Goal: Information Seeking & Learning: Learn about a topic

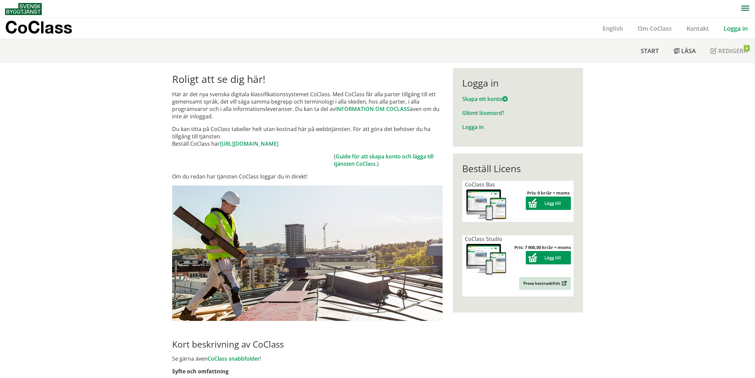
click at [733, 29] on link "Logga in" at bounding box center [735, 28] width 39 height 8
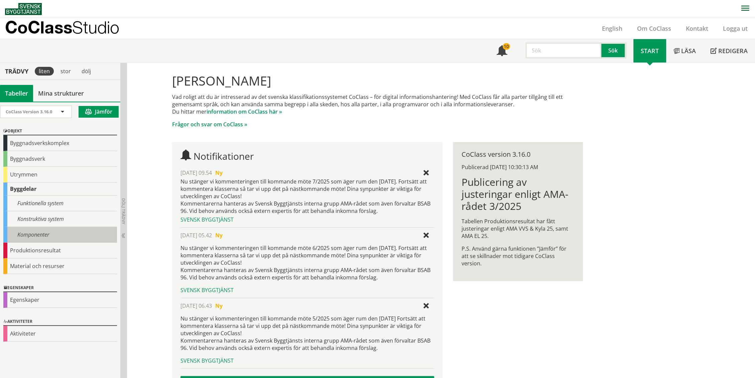
click at [45, 238] on div "Komponenter" at bounding box center [60, 235] width 114 height 16
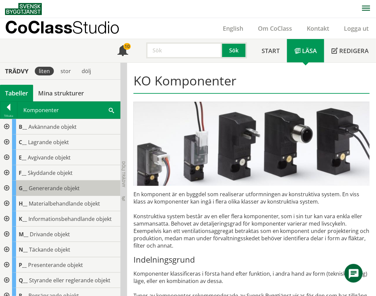
scroll to position [37, 0]
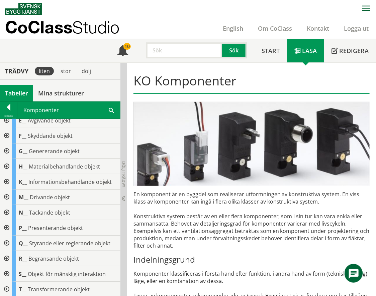
click at [5, 243] on div at bounding box center [6, 243] width 12 height 15
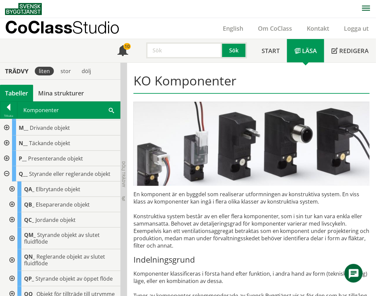
scroll to position [111, 0]
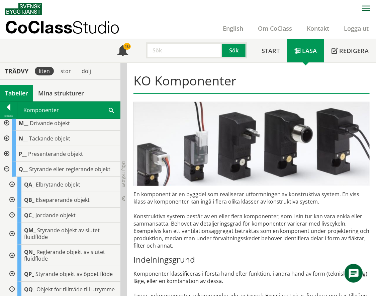
click at [13, 252] on div at bounding box center [11, 256] width 12 height 22
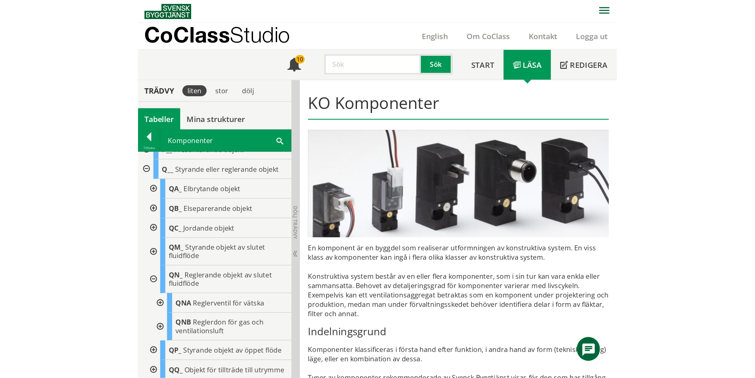
scroll to position [148, 0]
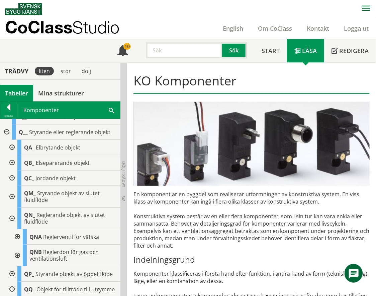
click at [17, 239] on div at bounding box center [17, 237] width 12 height 15
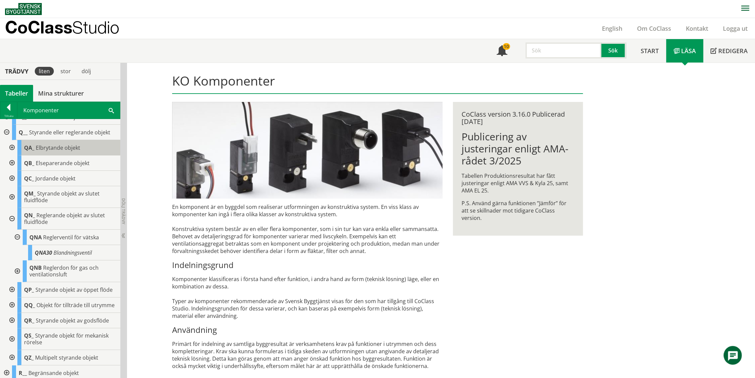
scroll to position [0, 0]
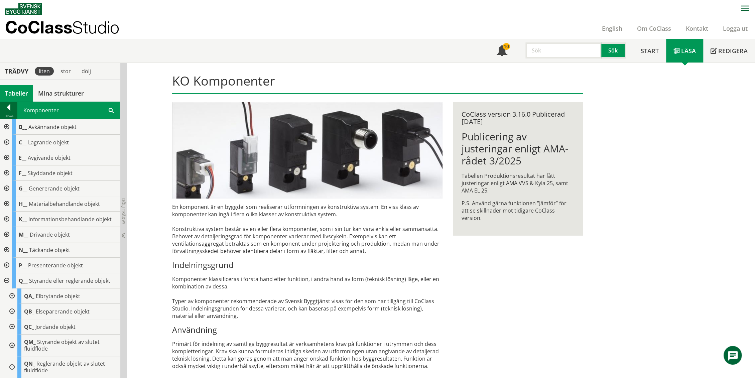
click at [4, 110] on div at bounding box center [8, 108] width 17 height 9
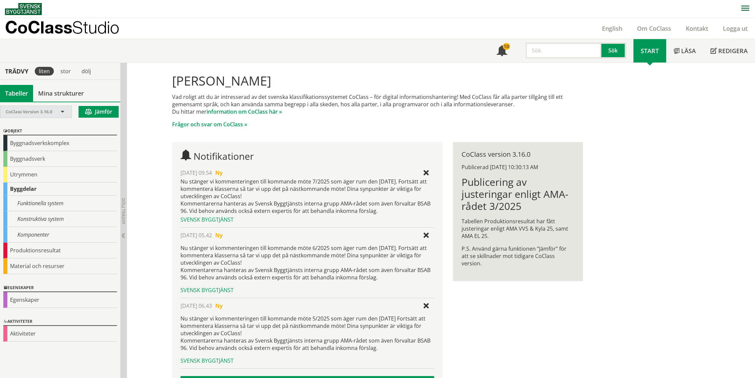
click at [66, 112] on div "CoClass Version 3.16.0" at bounding box center [35, 112] width 71 height 12
click at [0, 0] on span "CoClass Version 1.5.3" at bounding box center [0, 0] width 0 height 0
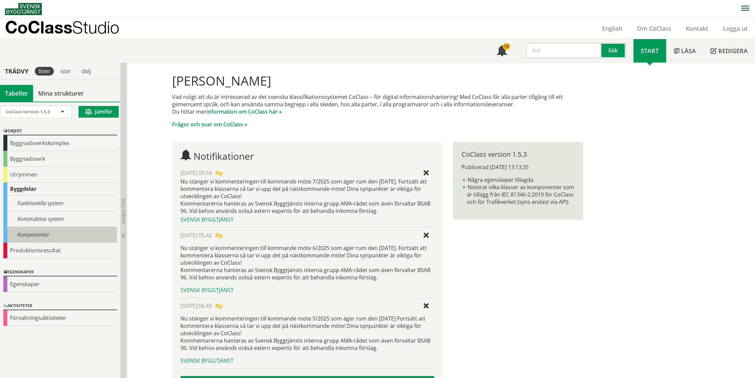
click at [38, 233] on div "Komponenter" at bounding box center [60, 235] width 114 height 16
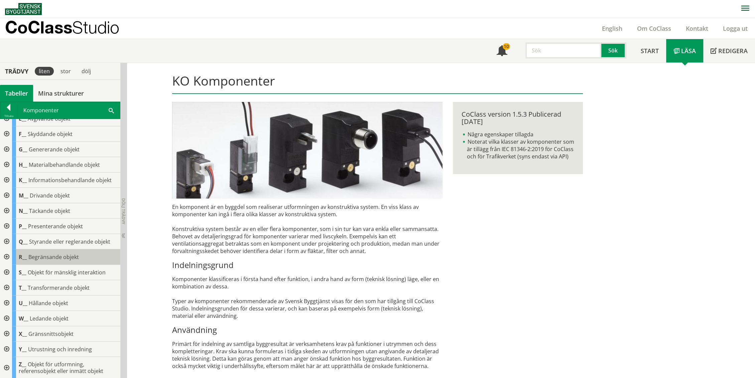
scroll to position [39, 0]
click at [8, 241] on div at bounding box center [6, 241] width 12 height 15
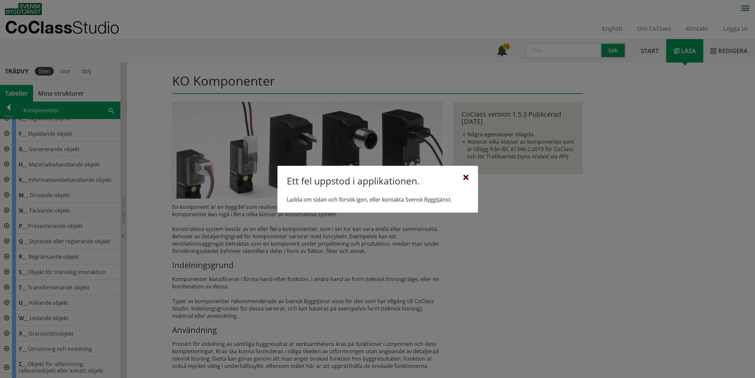
click at [466, 178] on div at bounding box center [465, 177] width 5 height 5
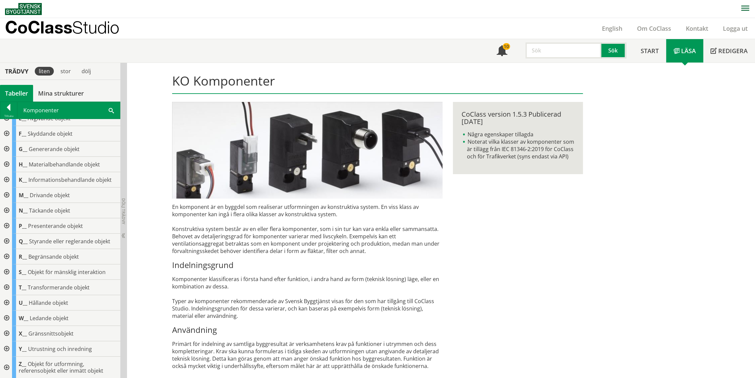
click at [5, 239] on div at bounding box center [6, 241] width 12 height 15
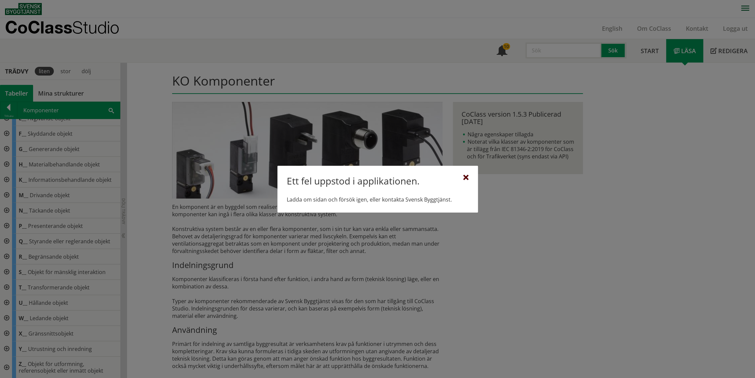
click at [467, 175] on div at bounding box center [465, 177] width 5 height 5
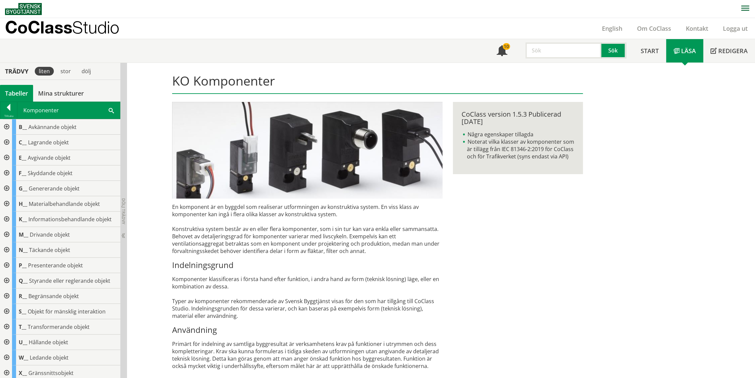
click at [6, 279] on div at bounding box center [6, 280] width 12 height 15
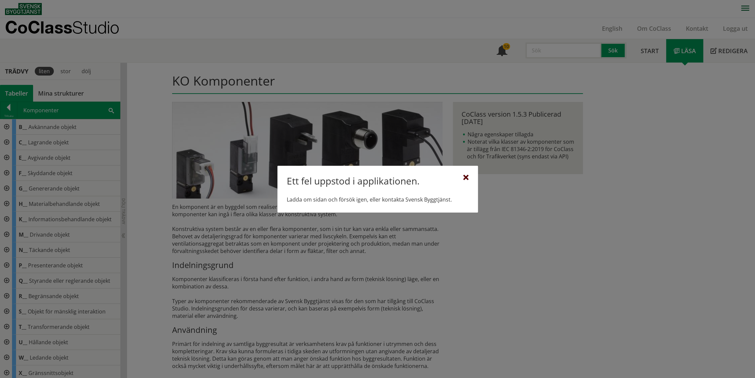
click at [467, 175] on div at bounding box center [465, 177] width 5 height 5
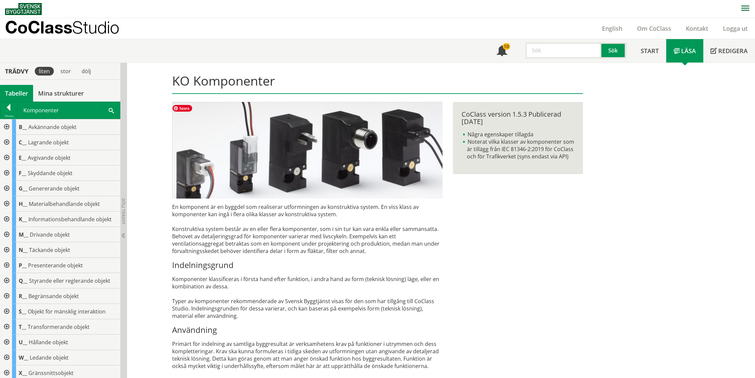
drag, startPoint x: 184, startPoint y: 164, endPoint x: 158, endPoint y: 151, distance: 29.4
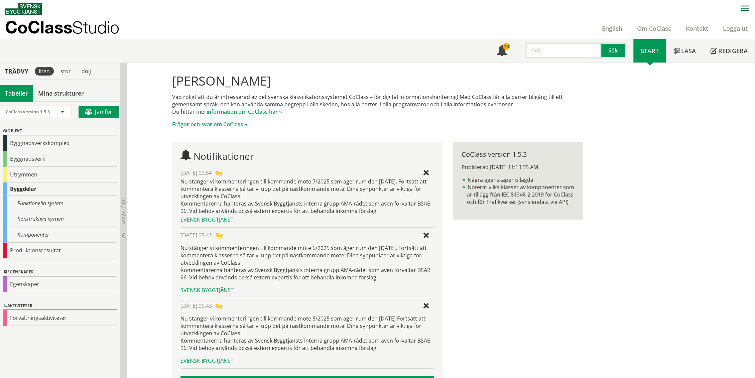
drag, startPoint x: 152, startPoint y: 148, endPoint x: 146, endPoint y: 146, distance: 6.0
drag, startPoint x: 131, startPoint y: 144, endPoint x: 135, endPoint y: 145, distance: 3.8
click at [25, 70] on div "Trädvy" at bounding box center [16, 71] width 31 height 7
click at [25, 95] on div "Tabeller" at bounding box center [16, 93] width 33 height 17
click at [54, 112] on div "CoClass Version 1.5.3" at bounding box center [33, 112] width 54 height 12
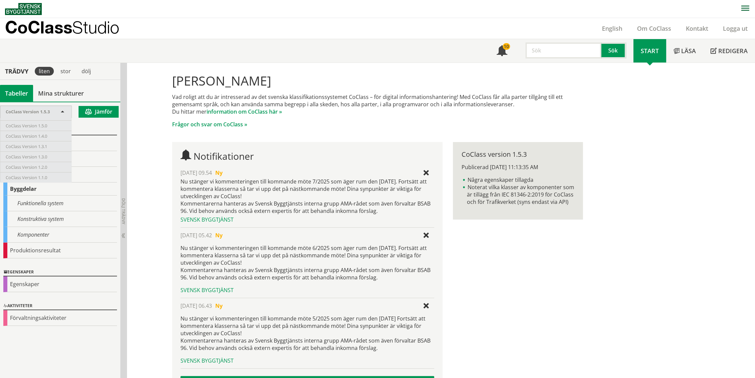
scroll to position [699, 0]
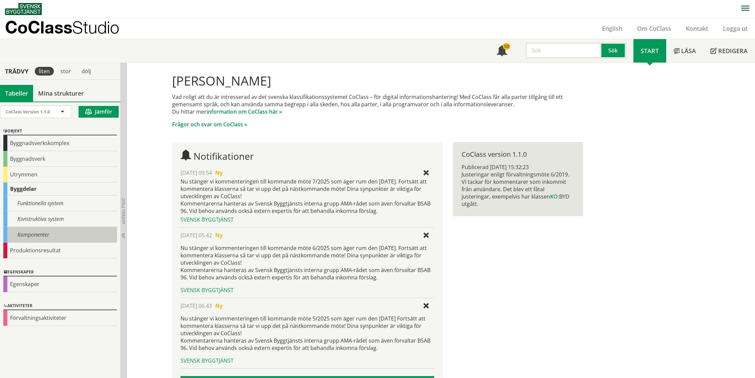
click at [30, 241] on div "Komponenter" at bounding box center [60, 235] width 114 height 16
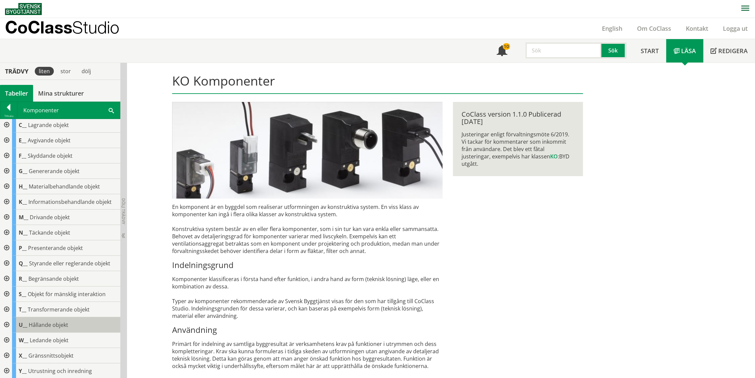
scroll to position [33, 0]
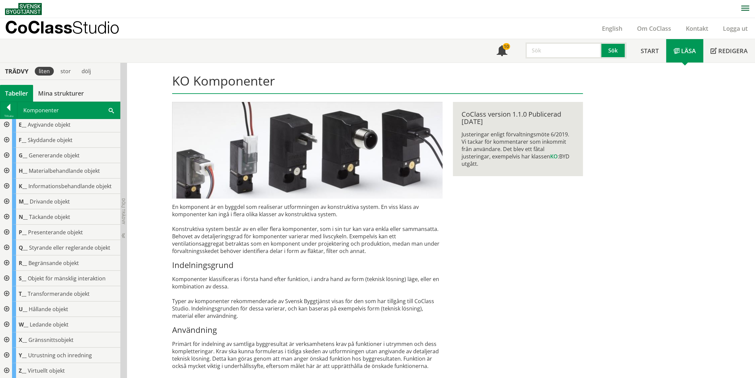
click at [4, 246] on div at bounding box center [6, 247] width 12 height 15
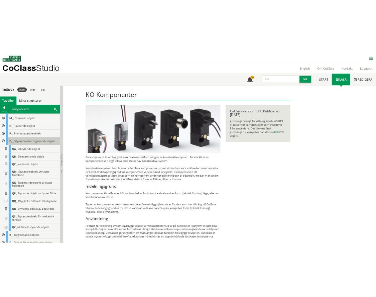
scroll to position [107, 0]
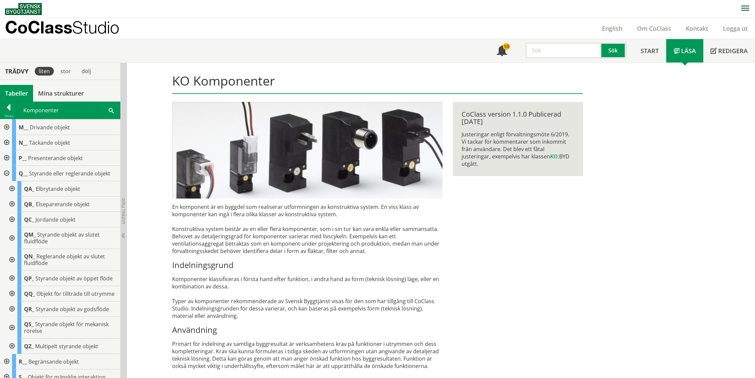
click at [14, 257] on div at bounding box center [11, 260] width 12 height 22
click at [21, 278] on div at bounding box center [17, 278] width 12 height 15
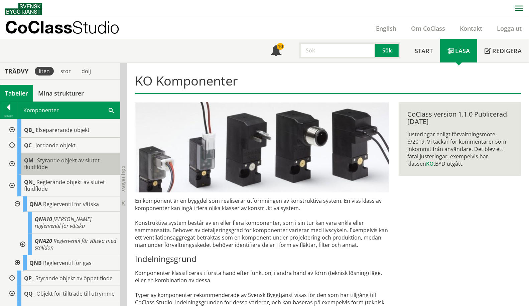
scroll to position [181, 0]
click at [24, 242] on div at bounding box center [22, 245] width 12 height 22
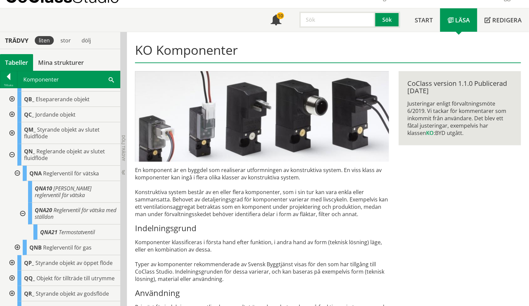
scroll to position [37, 0]
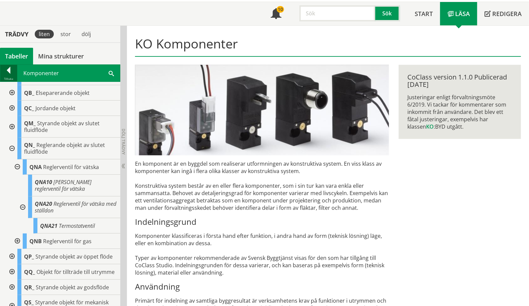
click at [15, 74] on div at bounding box center [8, 71] width 17 height 9
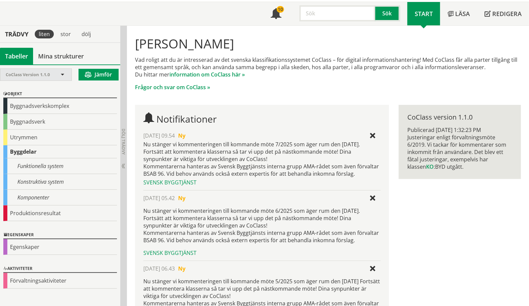
click at [57, 71] on div "CoClass Version 1.1.0" at bounding box center [33, 75] width 54 height 12
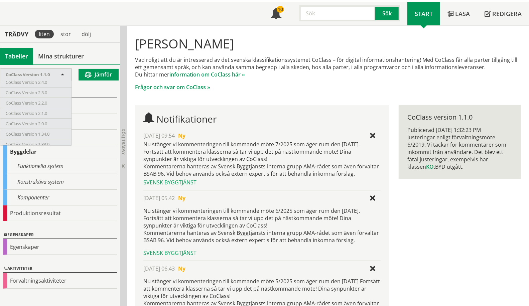
scroll to position [334, 0]
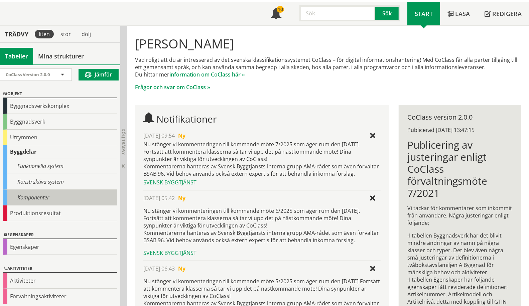
click at [38, 193] on div "Komponenter" at bounding box center [60, 198] width 114 height 16
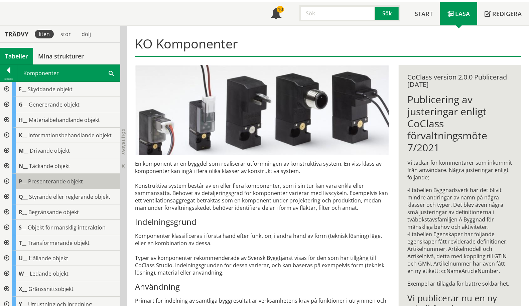
scroll to position [74, 0]
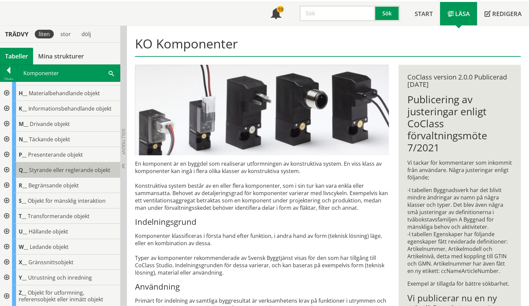
click at [48, 166] on span "Styrande eller reglerande objekt" at bounding box center [69, 169] width 81 height 7
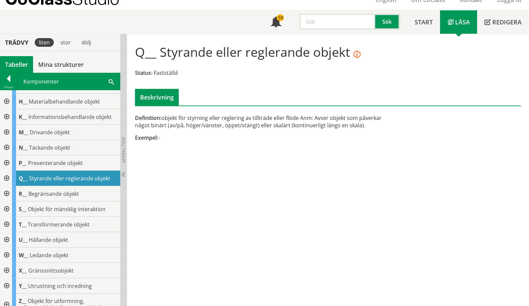
click at [9, 172] on div at bounding box center [6, 178] width 12 height 15
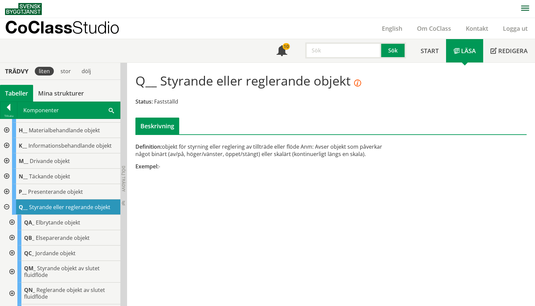
click at [13, 290] on div at bounding box center [11, 294] width 12 height 22
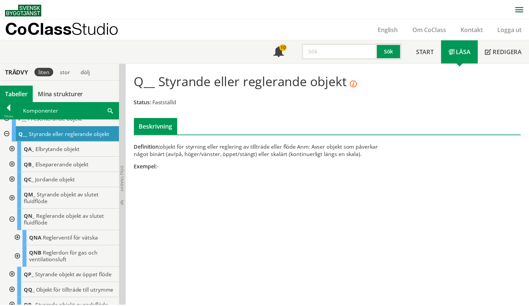
scroll to position [148, 0]
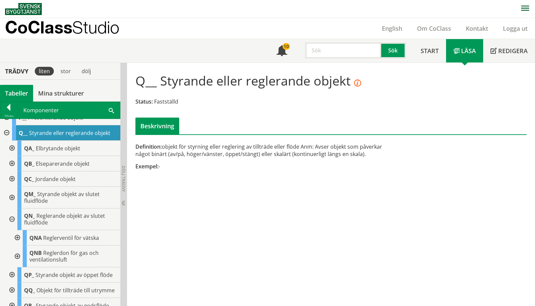
click at [18, 236] on div at bounding box center [17, 237] width 12 height 15
click at [9, 105] on div at bounding box center [8, 108] width 17 height 9
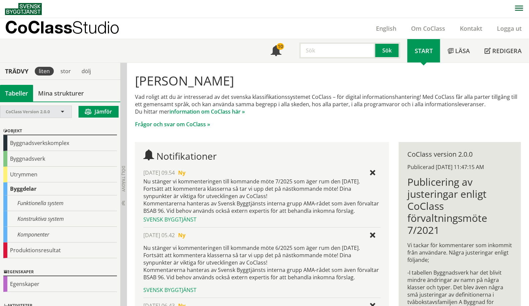
click at [40, 113] on span "CoClass Version 2.0.0" at bounding box center [28, 112] width 44 height 6
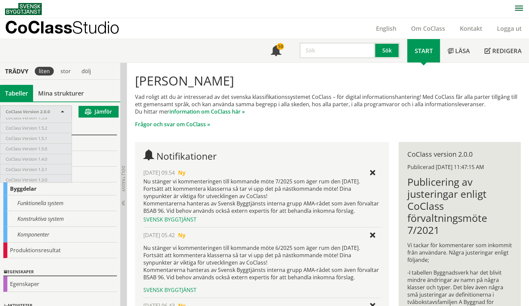
scroll to position [690, 0]
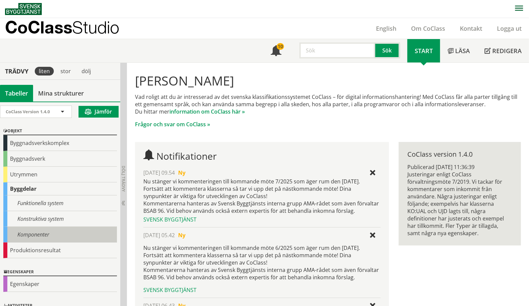
click at [29, 233] on div "Komponenter" at bounding box center [60, 235] width 114 height 16
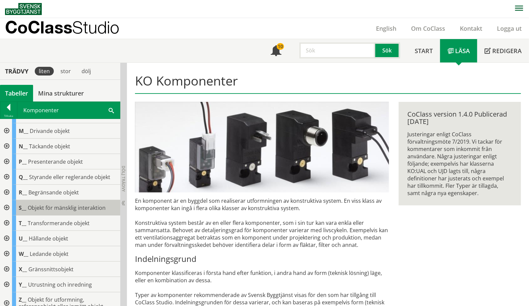
scroll to position [111, 0]
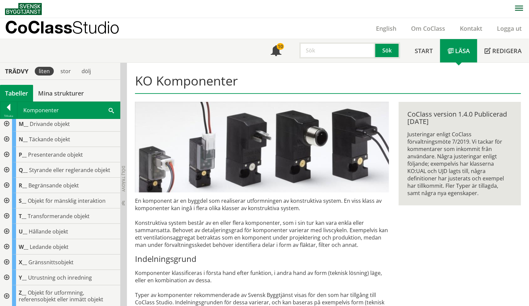
click at [9, 169] on div at bounding box center [6, 169] width 12 height 15
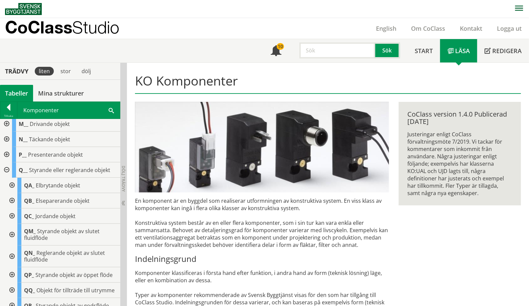
click at [13, 254] on div at bounding box center [11, 257] width 12 height 22
click at [18, 271] on div at bounding box center [17, 274] width 12 height 15
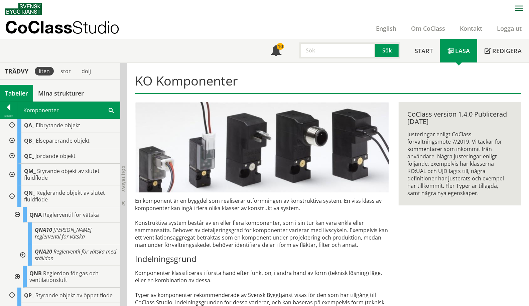
scroll to position [185, 0]
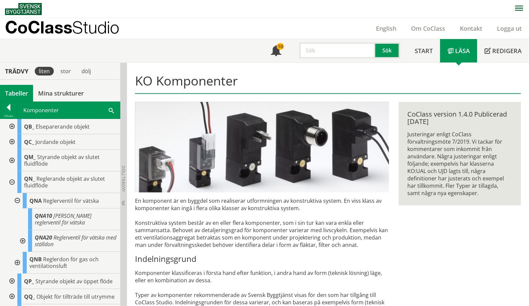
click at [22, 237] on div at bounding box center [22, 241] width 12 height 22
click at [11, 112] on div at bounding box center [8, 108] width 17 height 9
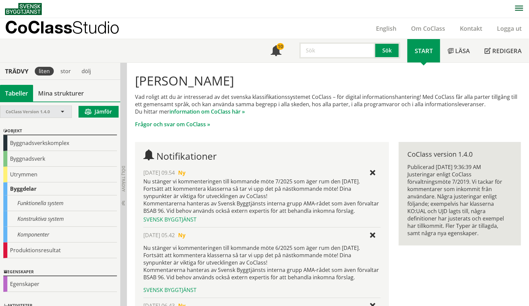
click at [39, 109] on span "CoClass Version 1.4.0" at bounding box center [28, 112] width 44 height 6
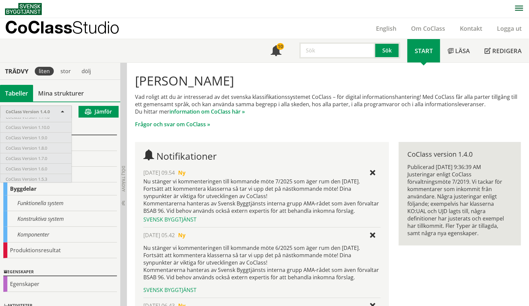
scroll to position [616, 0]
click at [53, 134] on div "CoClass Version 1.9.0" at bounding box center [35, 139] width 71 height 10
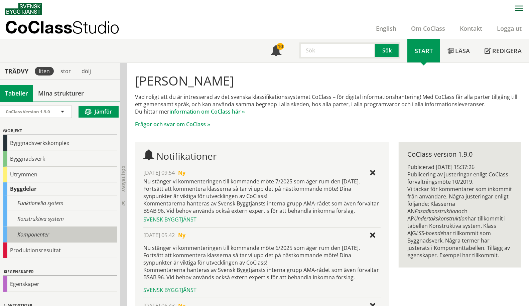
click at [30, 237] on div "Komponenter" at bounding box center [60, 235] width 114 height 16
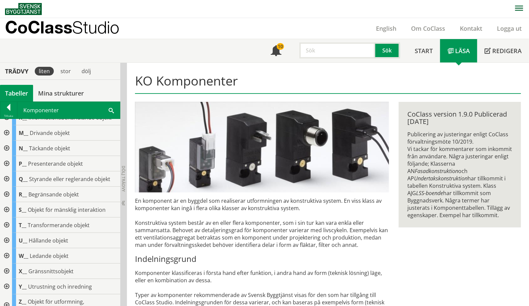
scroll to position [111, 0]
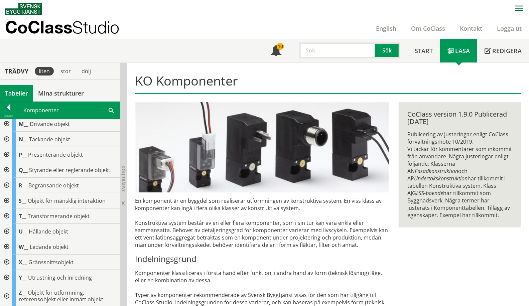
click at [8, 171] on div at bounding box center [6, 169] width 12 height 15
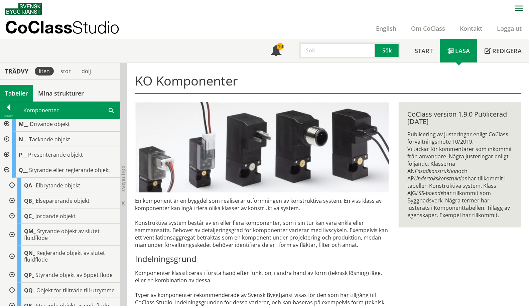
click at [13, 254] on div at bounding box center [11, 257] width 12 height 22
click at [17, 273] on div at bounding box center [17, 274] width 12 height 15
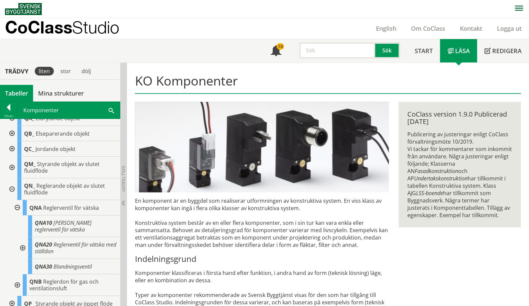
scroll to position [185, 0]
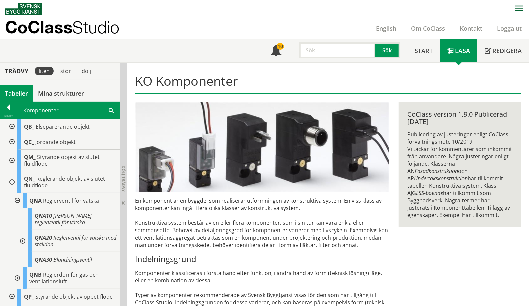
click at [25, 238] on div at bounding box center [22, 241] width 12 height 22
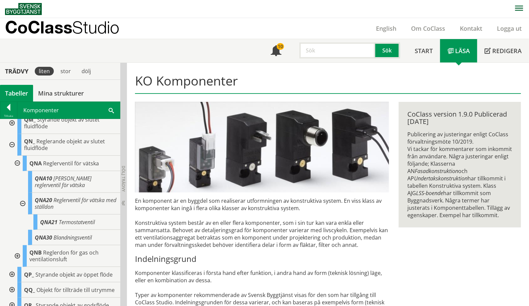
click at [36, 7] on img at bounding box center [23, 9] width 37 height 12
